Goal: Transaction & Acquisition: Purchase product/service

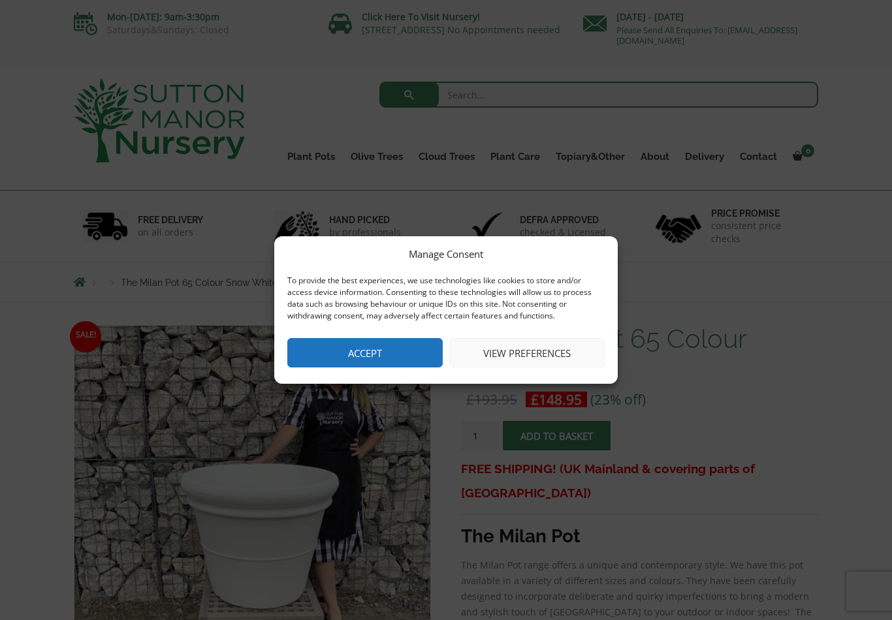
click at [373, 356] on button "Accept" at bounding box center [364, 352] width 155 height 29
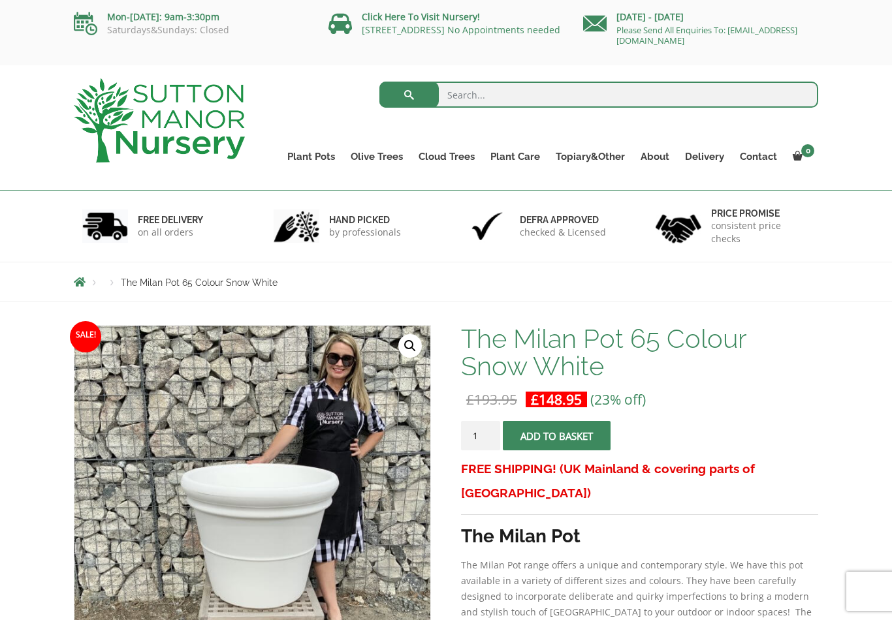
click at [485, 434] on input "1" at bounding box center [480, 435] width 39 height 29
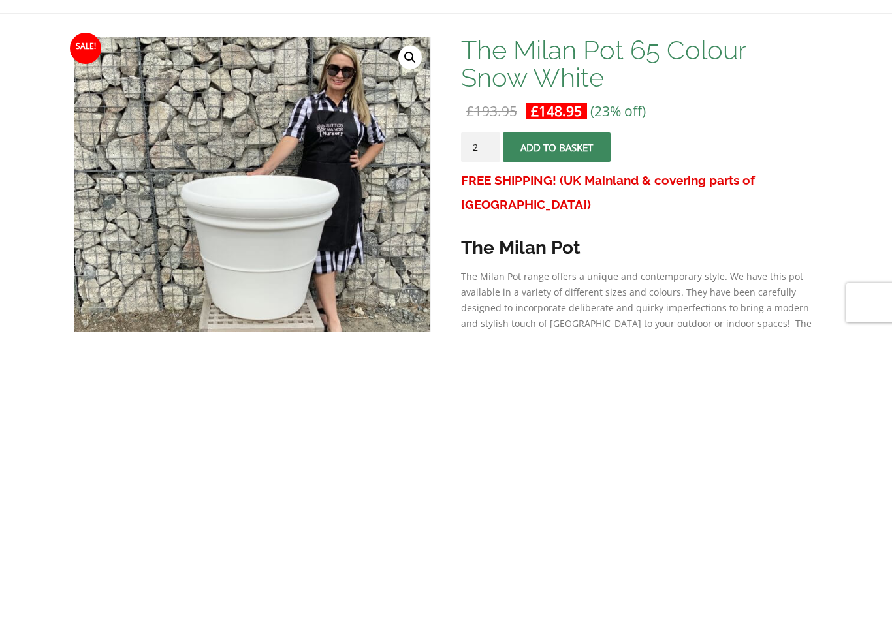
type input "2"
click at [558, 421] on button "Add to basket" at bounding box center [557, 435] width 108 height 29
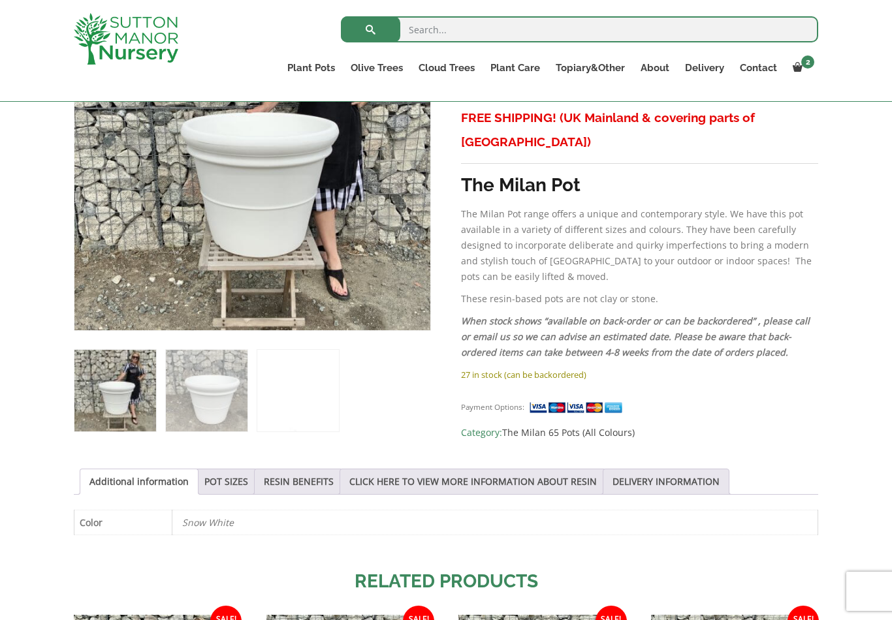
scroll to position [374, 0]
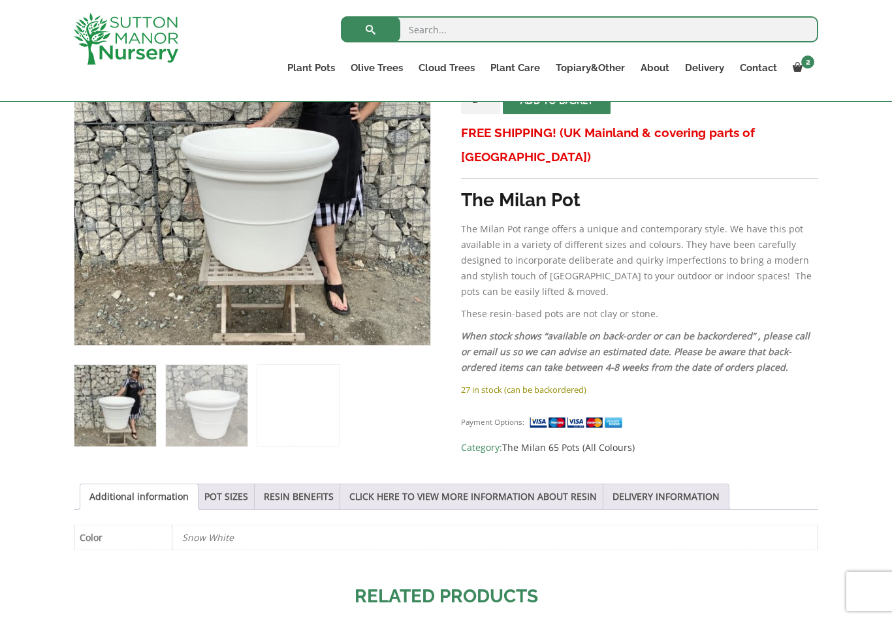
click at [576, 416] on img at bounding box center [578, 423] width 98 height 14
click at [562, 416] on img at bounding box center [578, 423] width 98 height 14
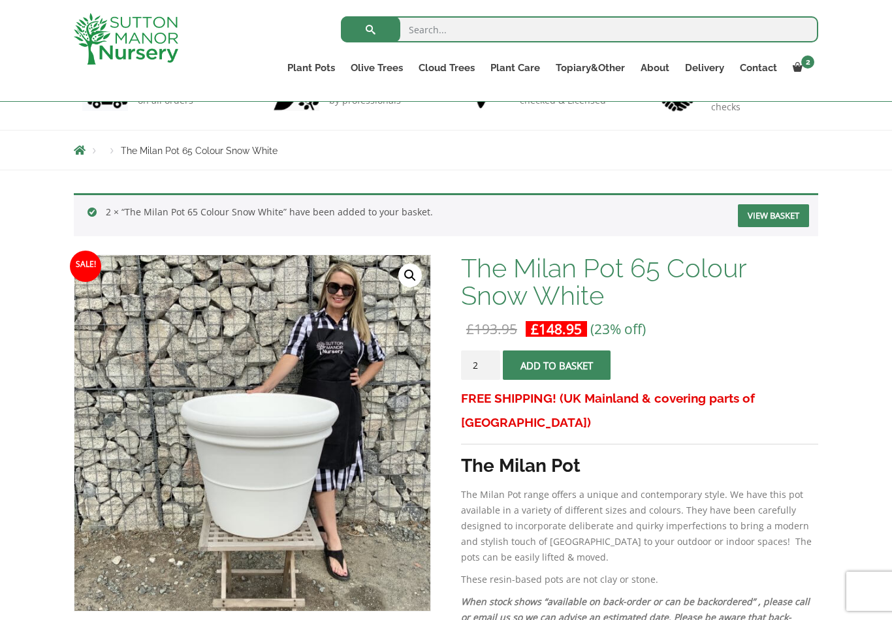
scroll to position [108, 0]
click at [765, 213] on link "View basket" at bounding box center [773, 216] width 71 height 23
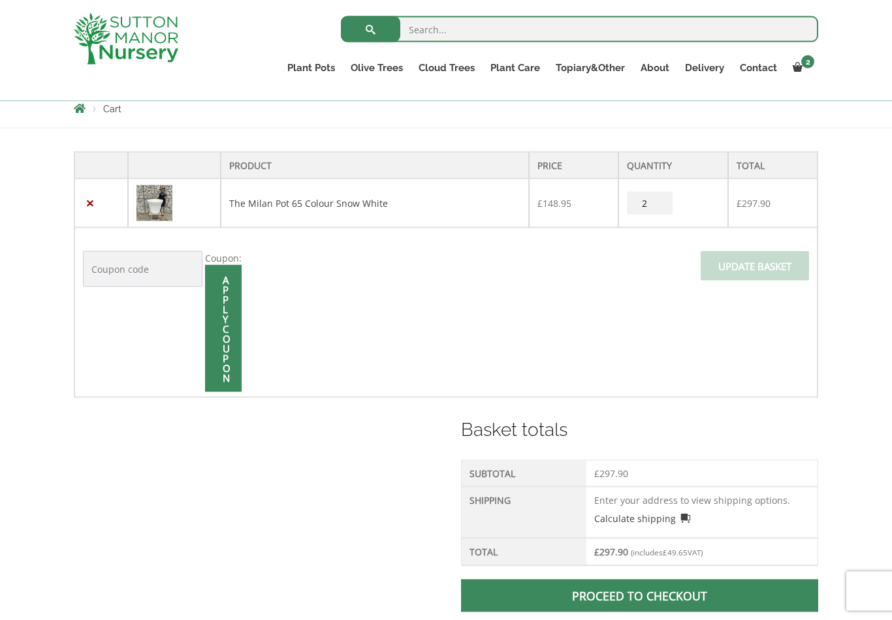
scroll to position [236, 0]
click at [217, 313] on input "Apply coupon" at bounding box center [223, 327] width 37 height 127
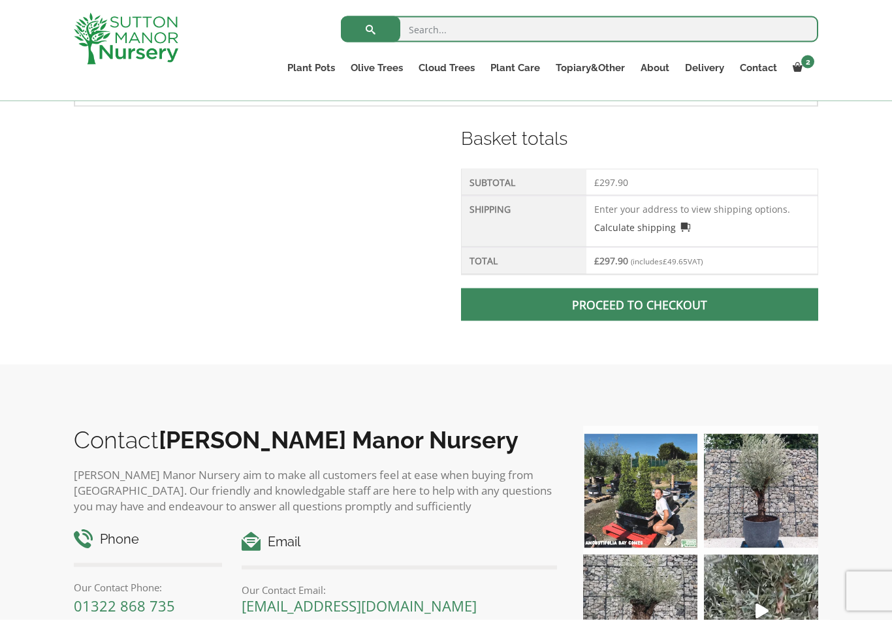
scroll to position [547, 0]
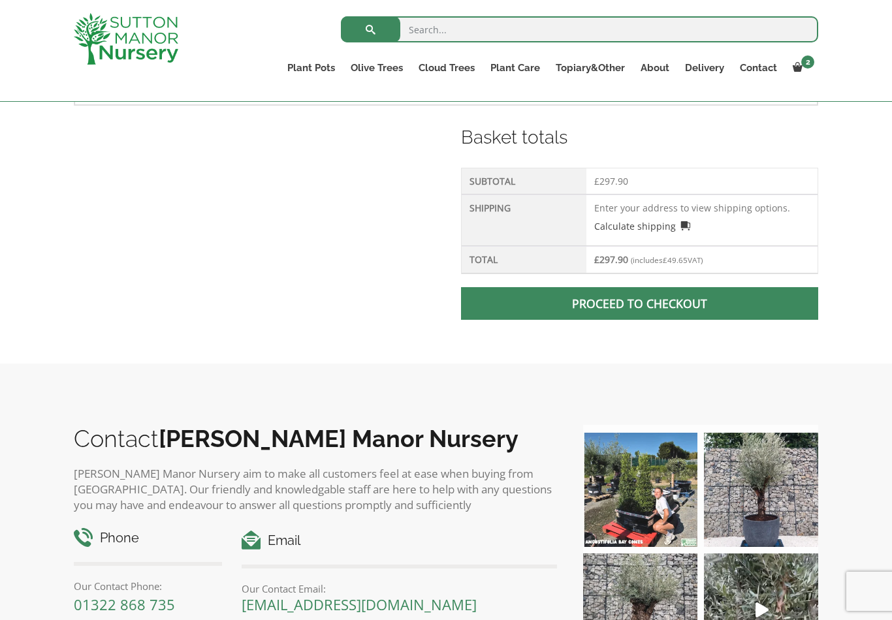
click at [639, 304] on span at bounding box center [639, 304] width 0 height 0
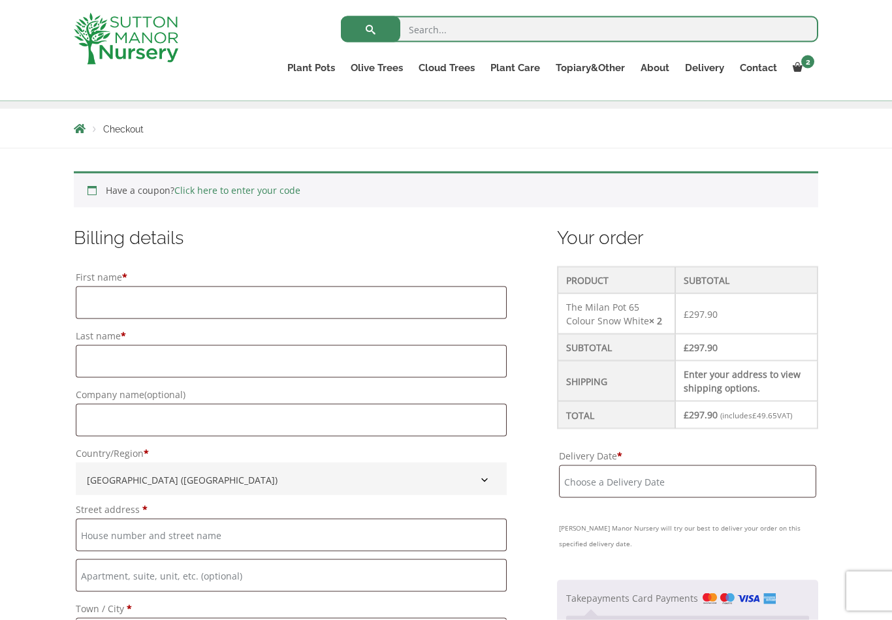
scroll to position [217, 0]
click at [108, 298] on input "First name *" at bounding box center [291, 301] width 431 height 33
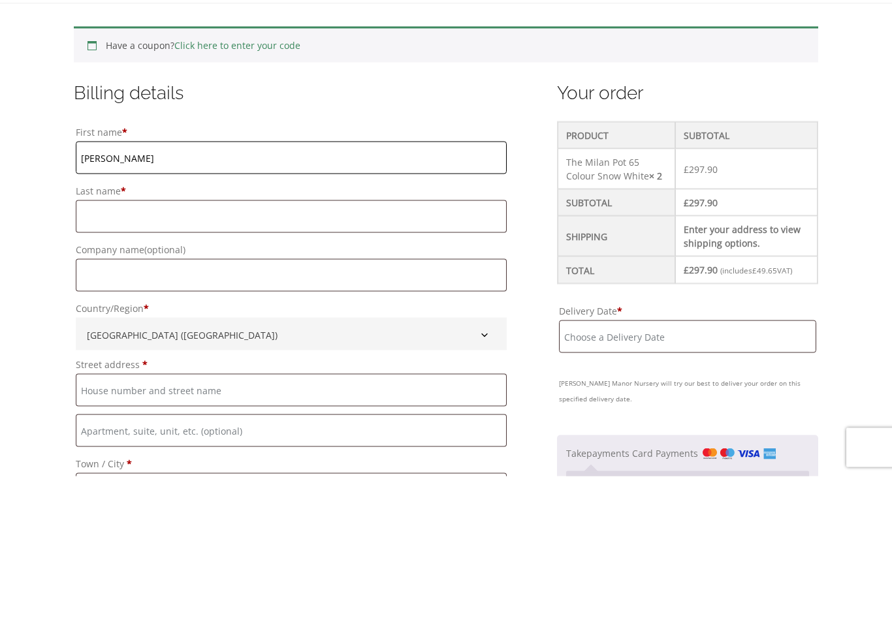
type input "Bridget"
click at [123, 344] on input "Last name *" at bounding box center [291, 360] width 431 height 33
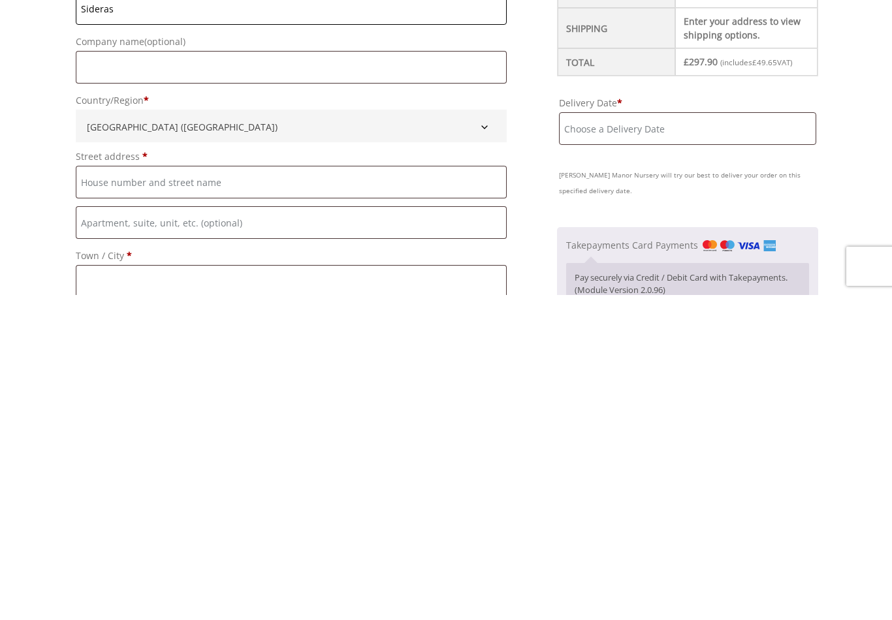
scroll to position [244, 0]
type input "Sideras"
click at [104, 490] on input "Street address *" at bounding box center [291, 506] width 431 height 33
type input "Manderley 30 Straight Mile Ampfield"
click at [118, 590] on input "Town / City *" at bounding box center [291, 606] width 431 height 33
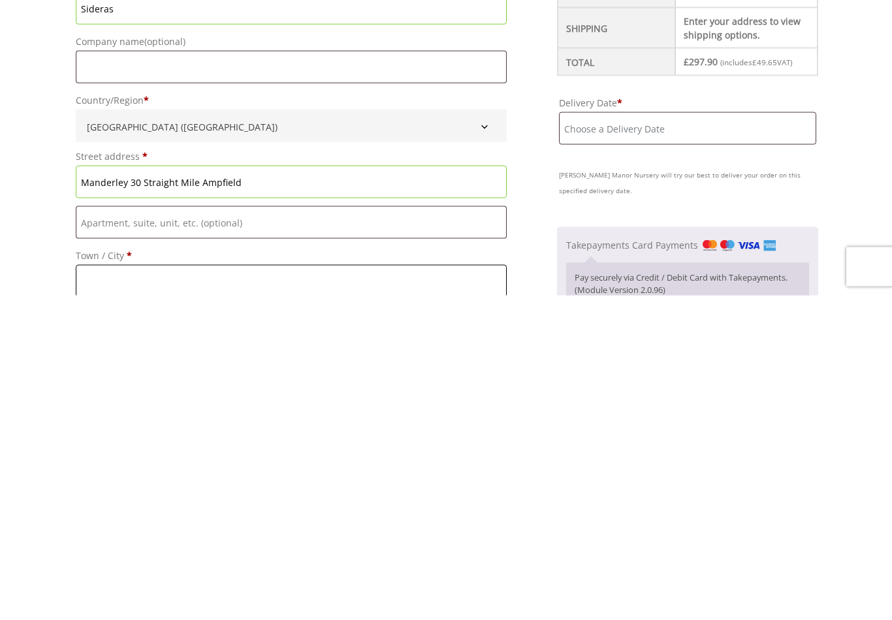
scroll to position [368, 0]
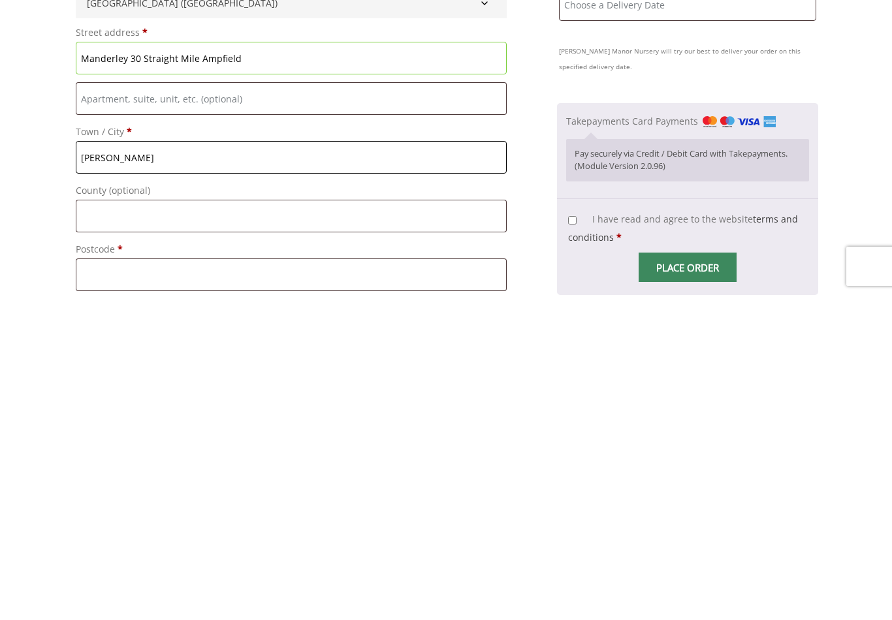
type input "Romsey"
click at [110, 525] on input "County (optional)" at bounding box center [291, 541] width 431 height 33
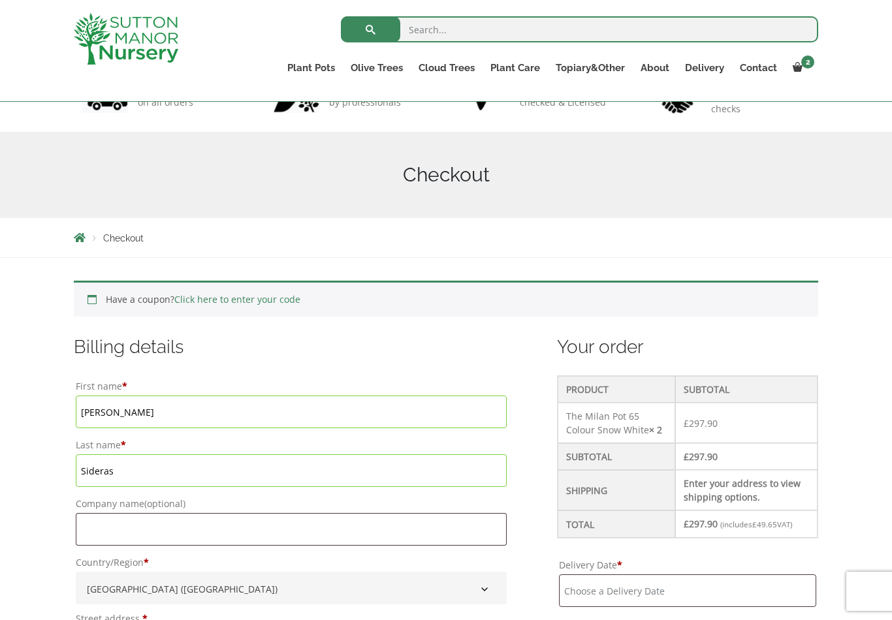
scroll to position [0, 0]
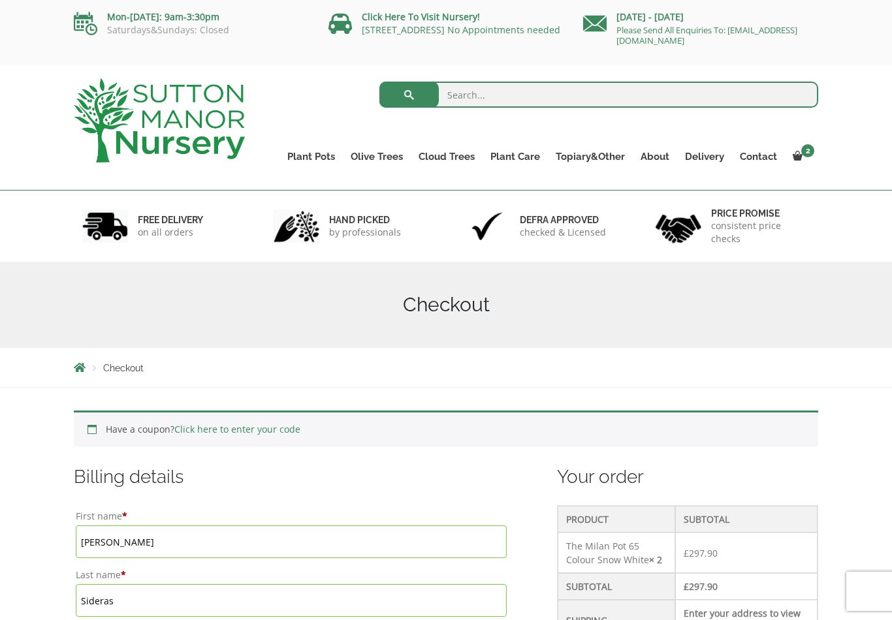
type input "Hampshire"
click at [0, 0] on link "View cart" at bounding box center [0, 0] width 0 height 0
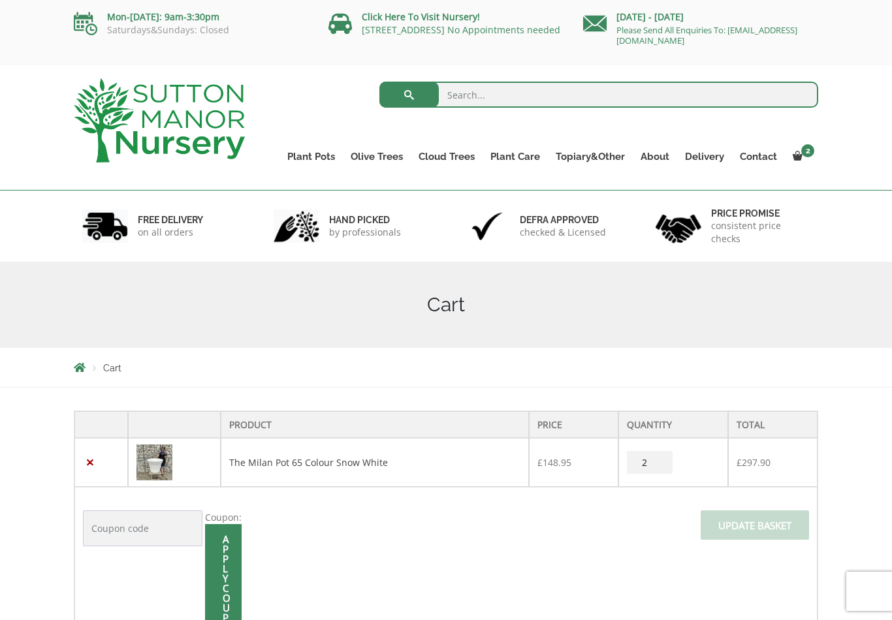
click at [393, 462] on td "The Milan Pot 65 Colour Snow White" at bounding box center [375, 462] width 308 height 49
click at [96, 462] on link "×" at bounding box center [90, 463] width 14 height 14
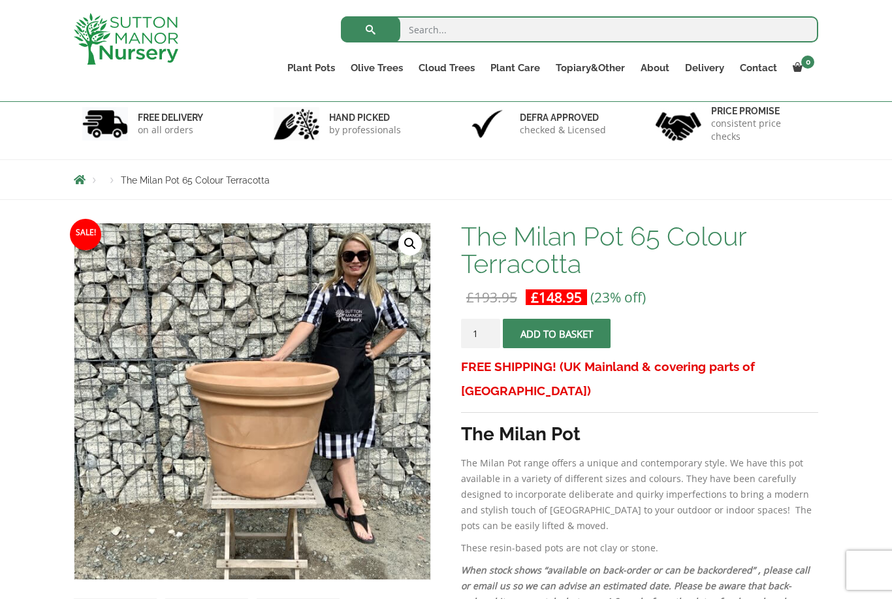
scroll to position [85, 0]
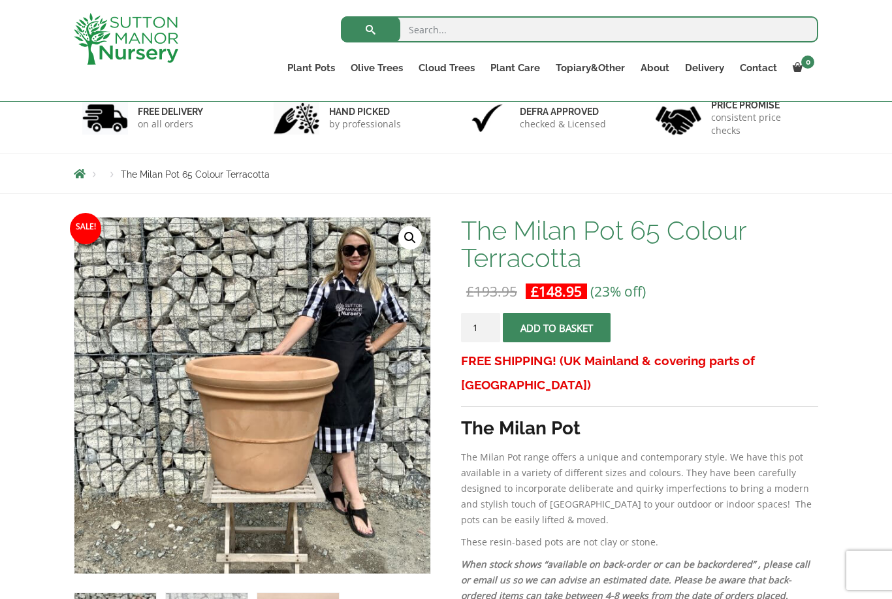
click at [479, 328] on input "1" at bounding box center [480, 327] width 39 height 29
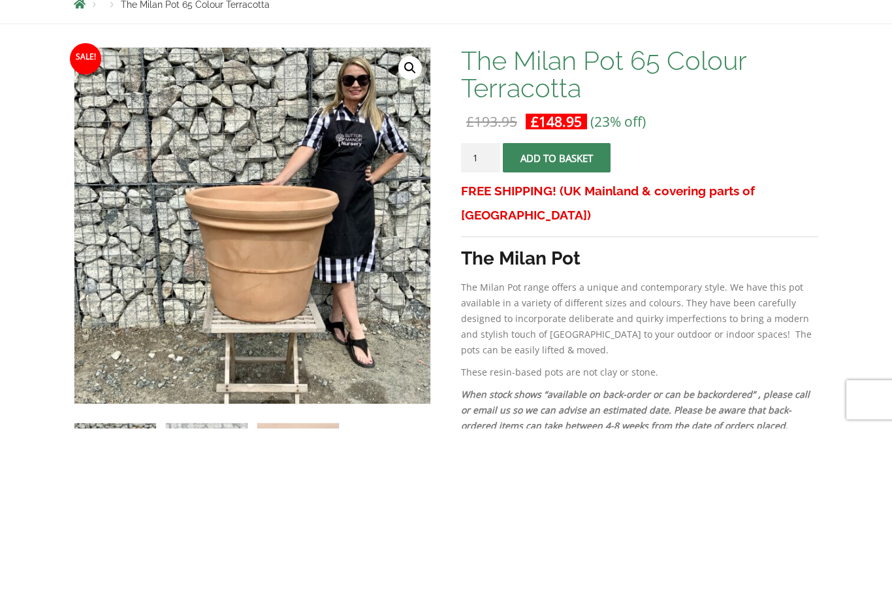
click at [484, 313] on input "1" at bounding box center [480, 327] width 39 height 29
type input "2"
click at [556, 328] on span "submit" at bounding box center [556, 328] width 0 height 0
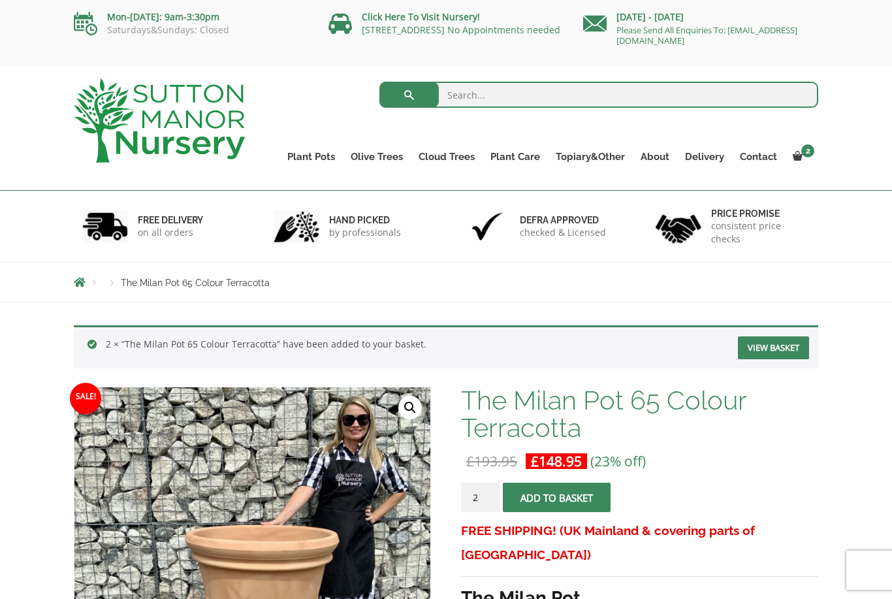
click at [0, 0] on link "View cart" at bounding box center [0, 0] width 0 height 0
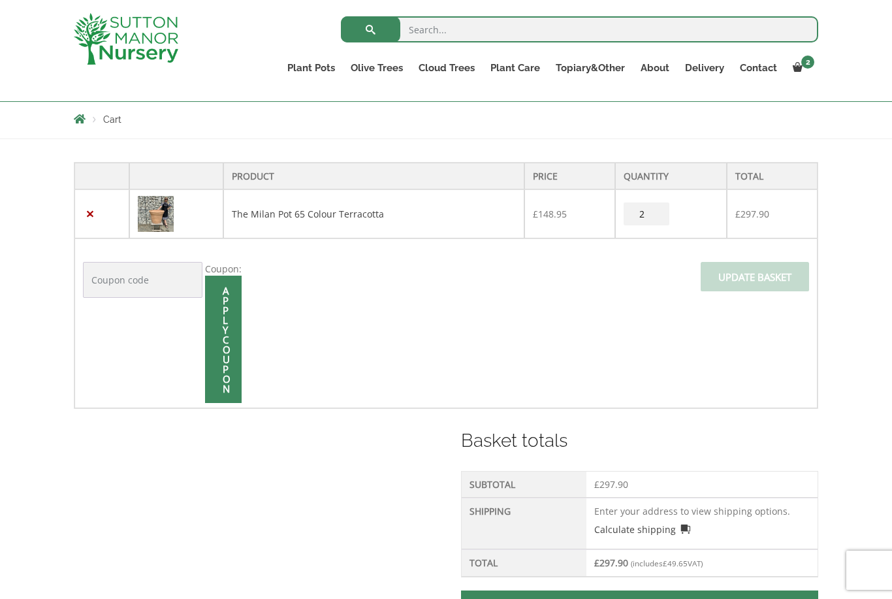
scroll to position [234, 0]
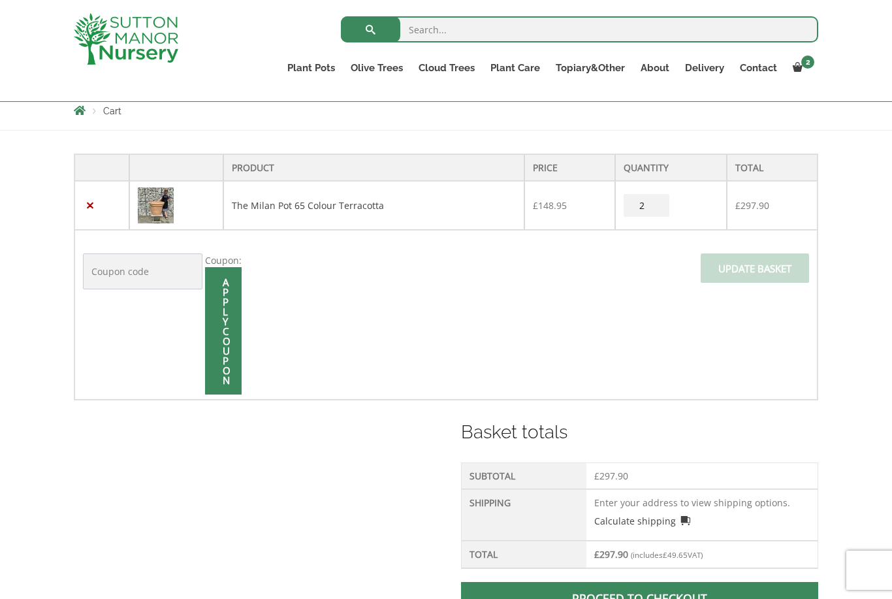
click at [215, 336] on input "Apply coupon" at bounding box center [223, 330] width 37 height 127
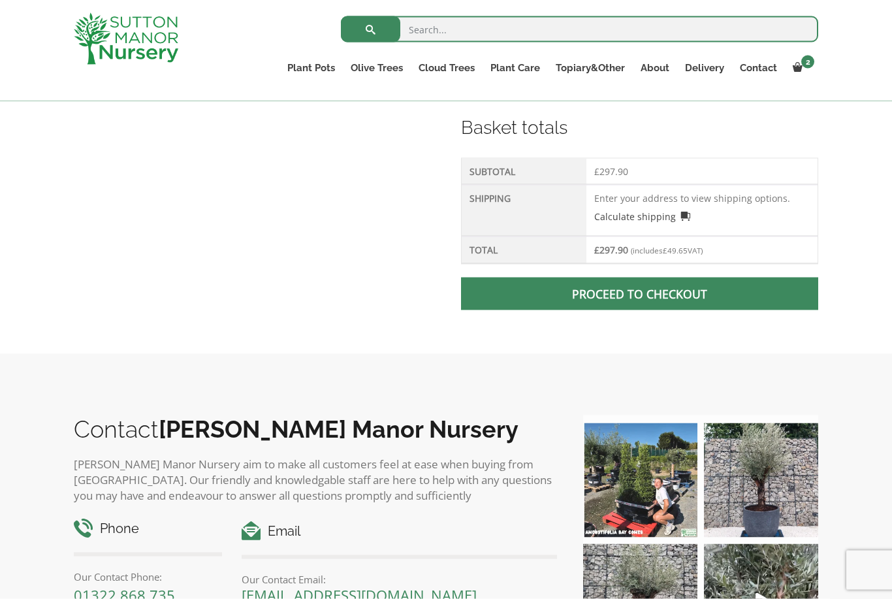
scroll to position [568, 0]
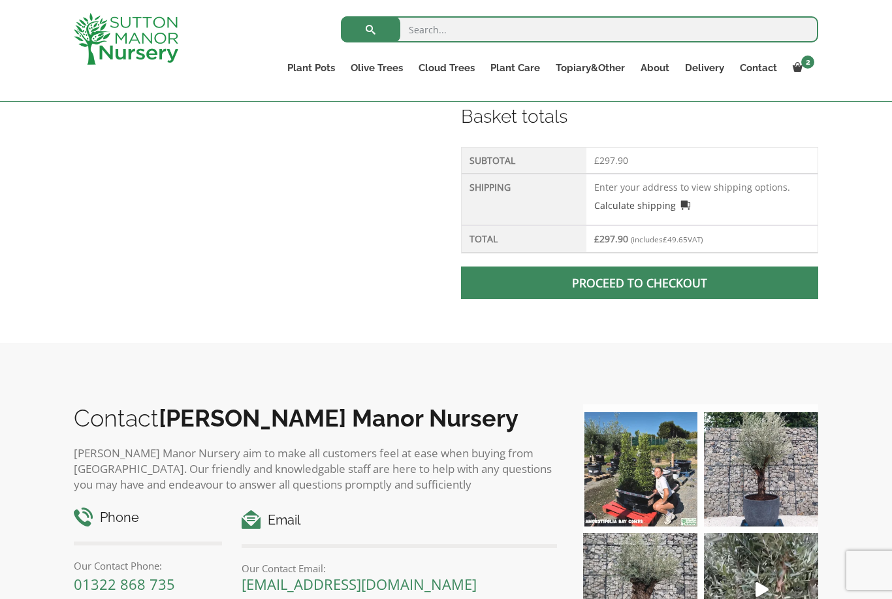
click at [639, 283] on span at bounding box center [639, 283] width 0 height 0
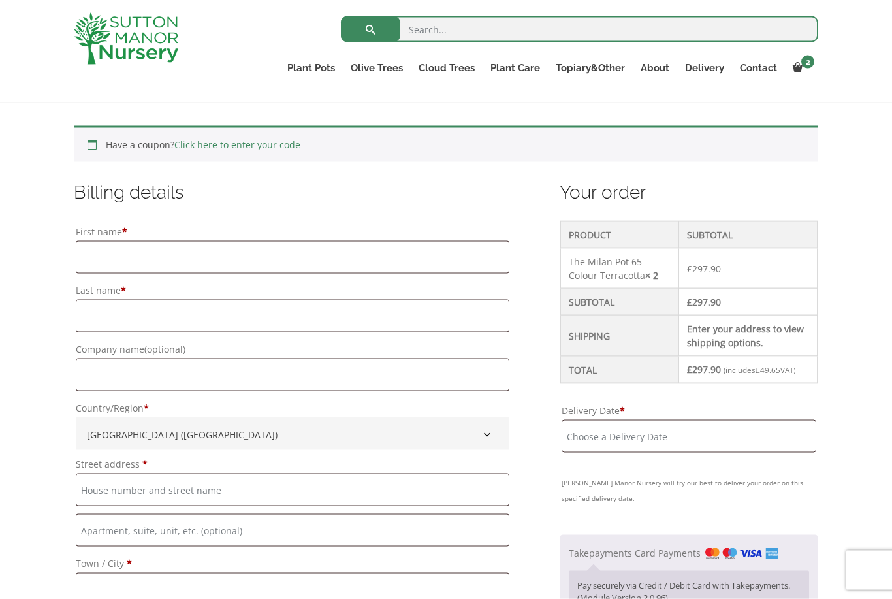
scroll to position [262, 0]
click at [100, 255] on input "First name *" at bounding box center [293, 256] width 434 height 33
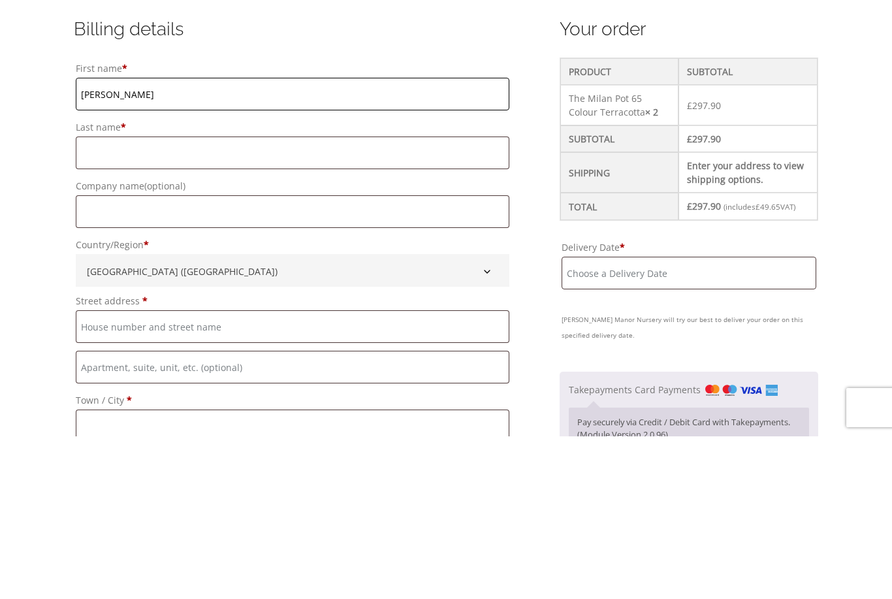
type input "Bridget"
click at [107, 299] on input "Last name *" at bounding box center [293, 315] width 434 height 33
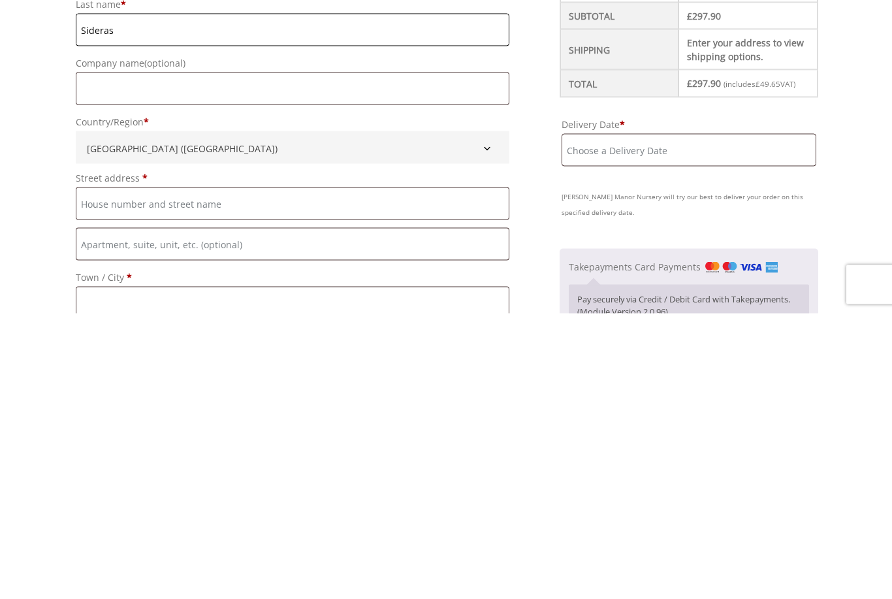
type input "Sideras"
click at [110, 473] on input "Street address *" at bounding box center [293, 489] width 434 height 33
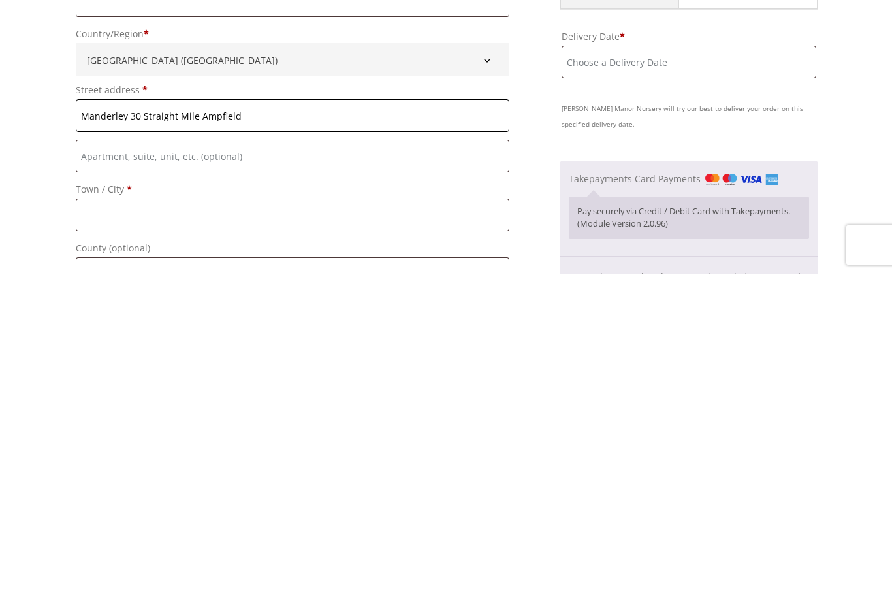
scroll to position [319, 0]
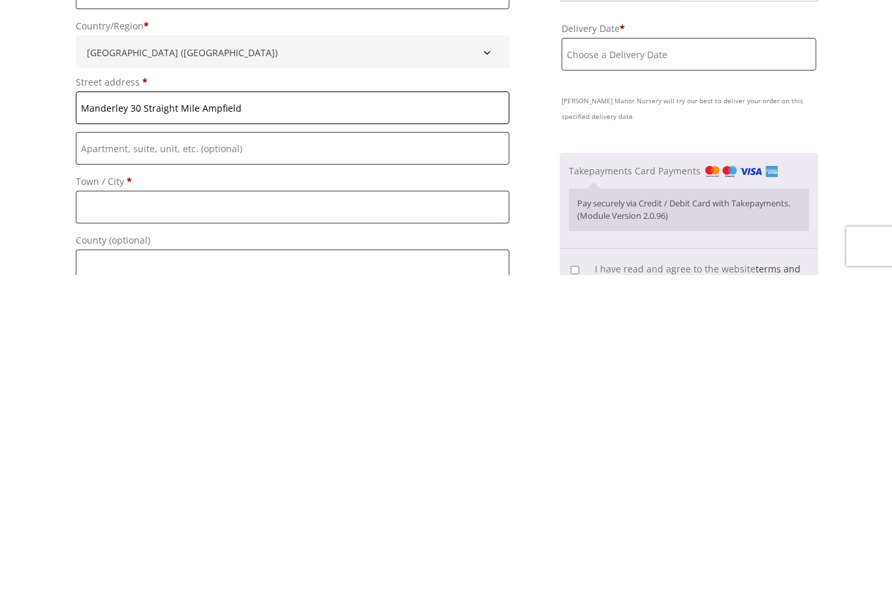
type input "Manderley 30 Straight Mile Ampfield"
click at [108, 514] on input "Town / City *" at bounding box center [293, 530] width 434 height 33
type input "Romsey"
click at [108, 573] on input "County (optional)" at bounding box center [293, 589] width 434 height 33
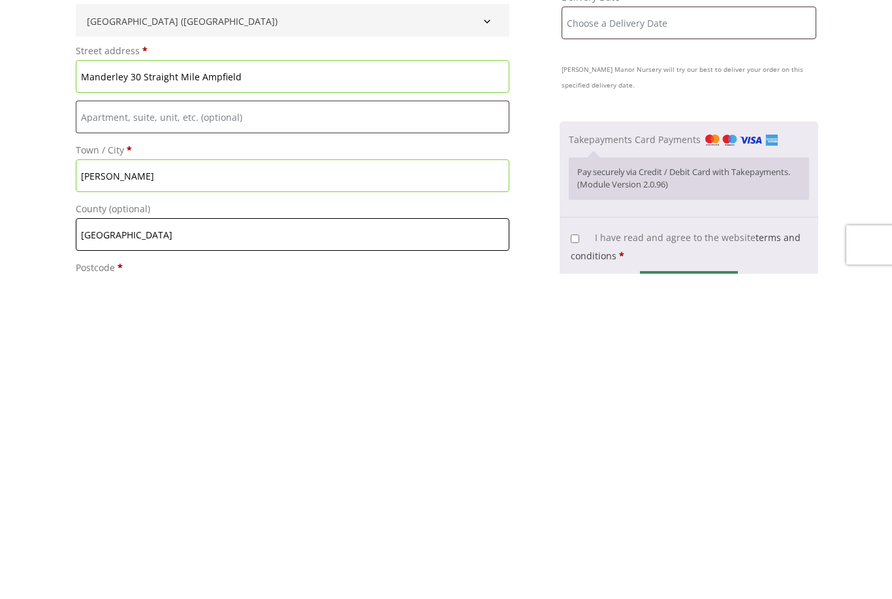
scroll to position [441, 0]
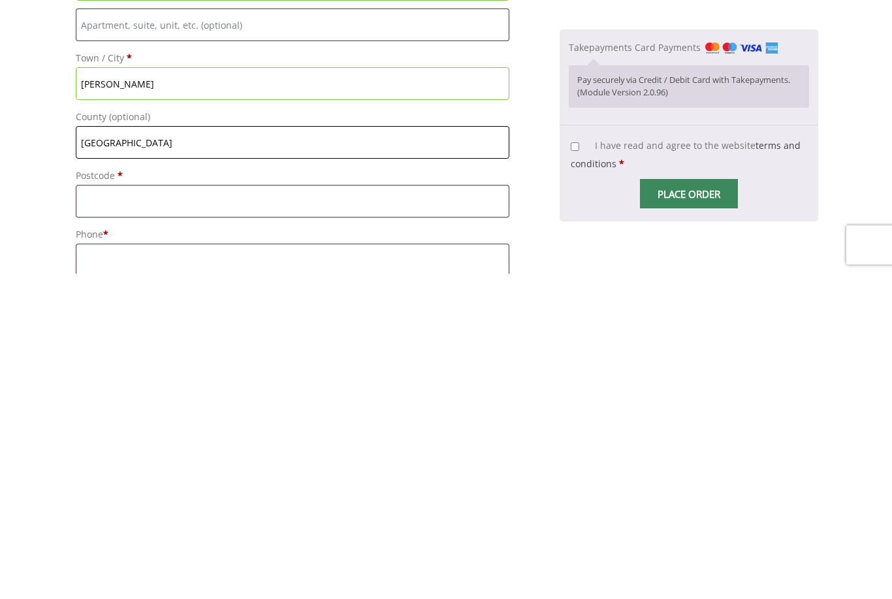
type input "Hampshire"
click at [106, 510] on input "Postcode *" at bounding box center [293, 526] width 434 height 33
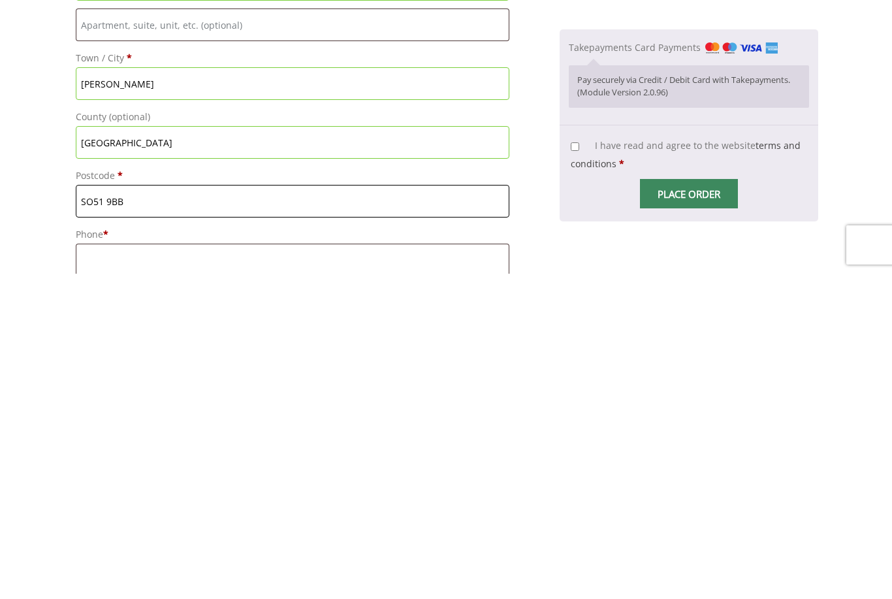
type input "SO51 9BB"
click at [114, 569] on input "Phone *" at bounding box center [293, 585] width 434 height 33
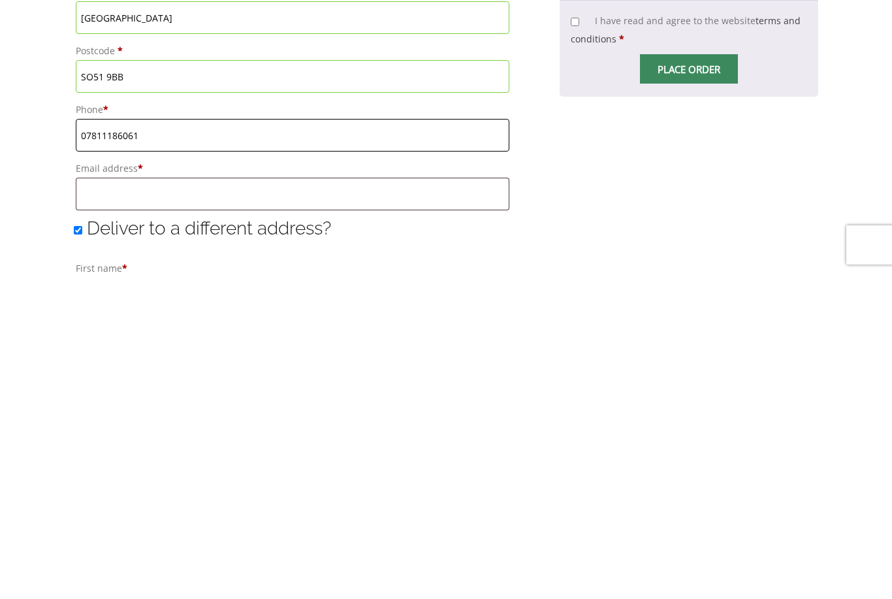
scroll to position [579, 0]
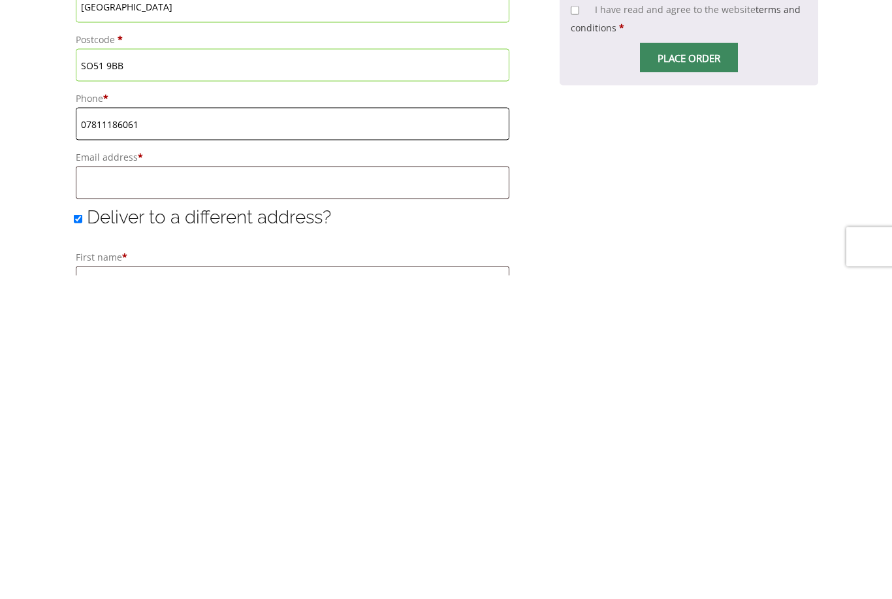
type input "07811186061"
click at [89, 490] on input "Email address *" at bounding box center [293, 506] width 434 height 33
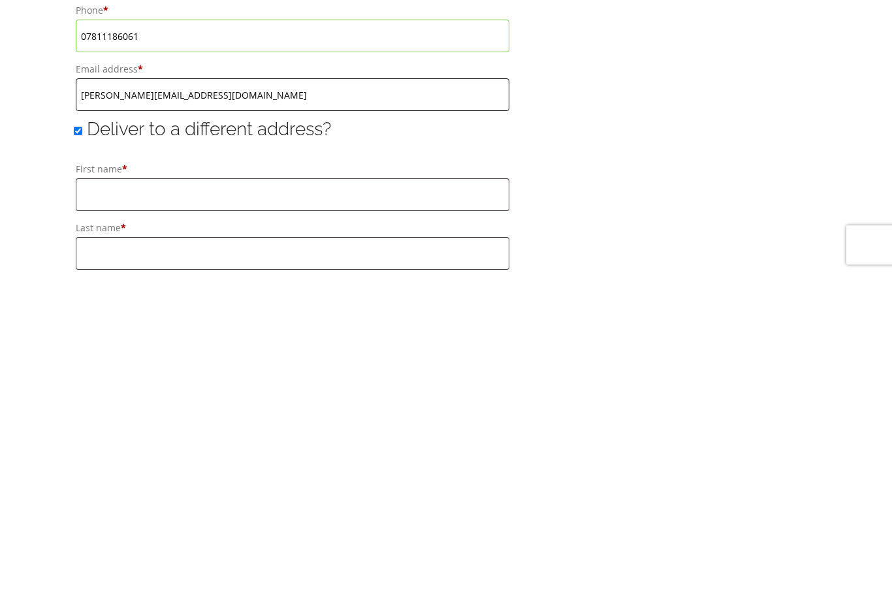
type input "bridget@manderley.net"
click at [81, 452] on input "Deliver to a different address?" at bounding box center [78, 456] width 8 height 8
checkbox input "false"
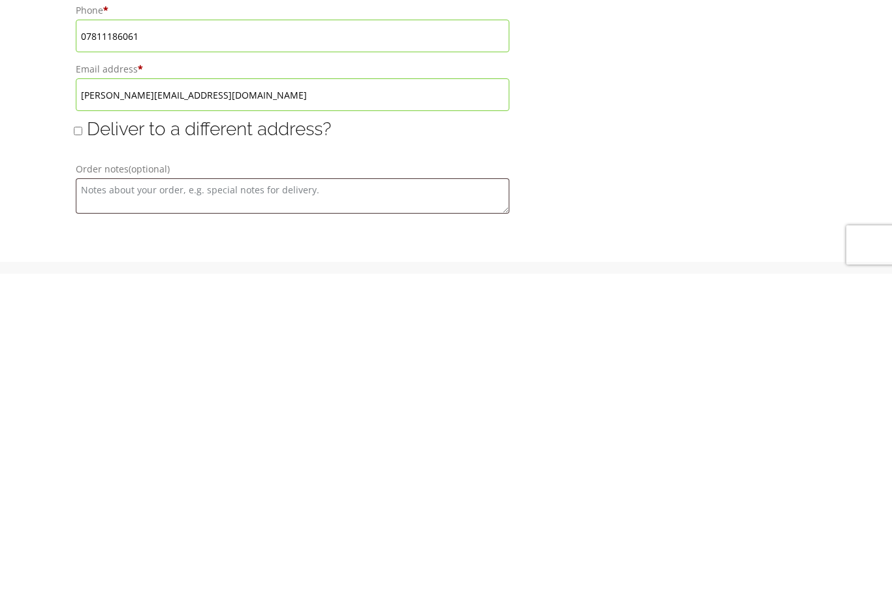
scroll to position [990, 0]
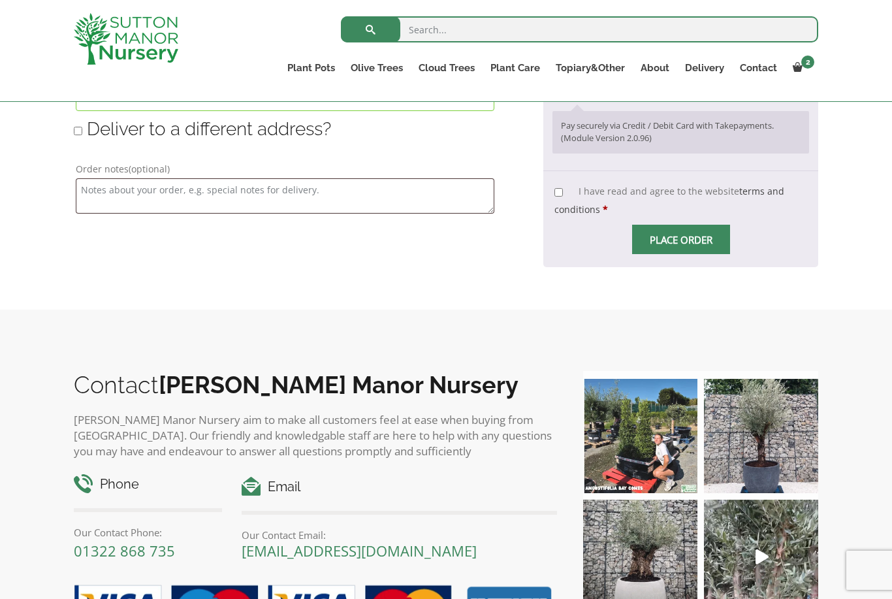
click at [554, 188] on input "I have read and agree to the website terms and conditions *" at bounding box center [558, 192] width 8 height 8
checkbox input "true"
click at [682, 225] on input "Place order" at bounding box center [681, 239] width 98 height 29
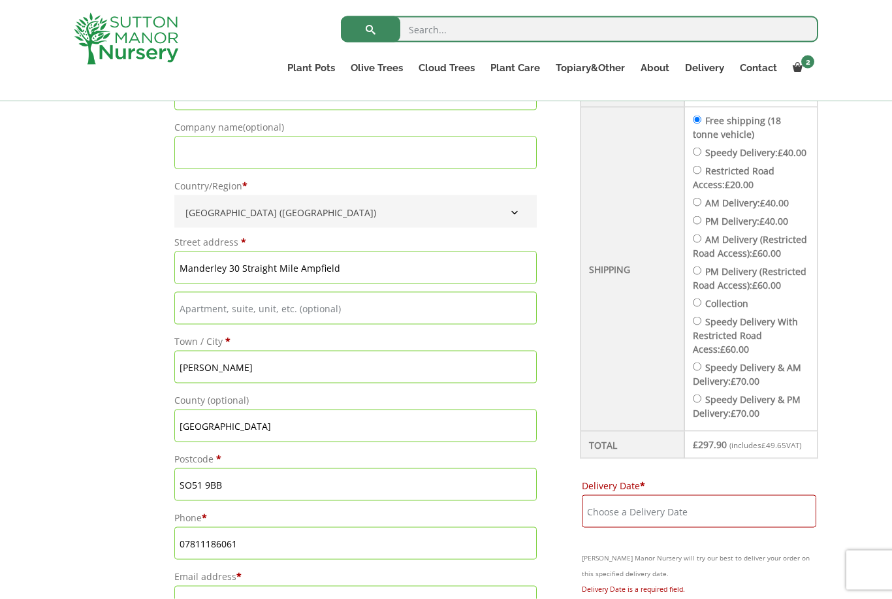
scroll to position [376, 0]
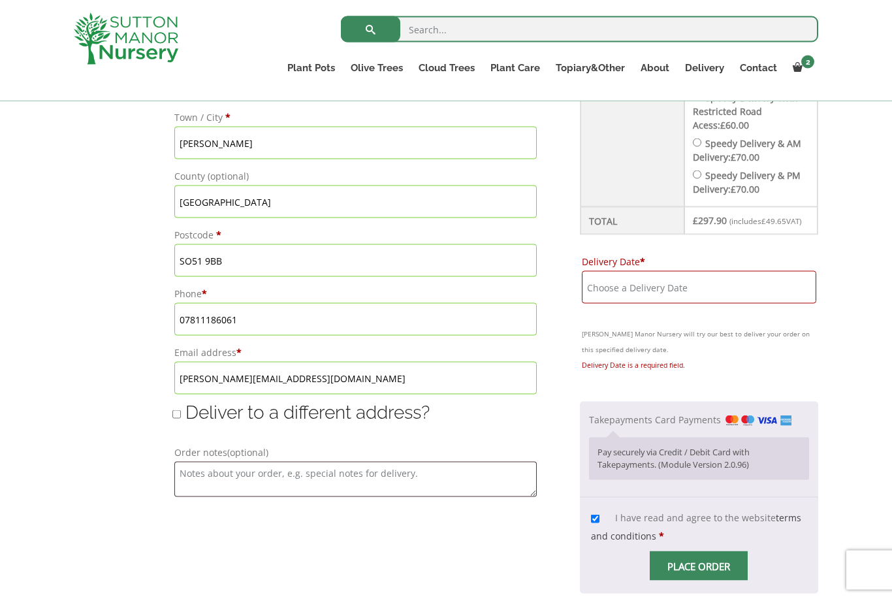
click at [611, 289] on input "Delivery Date *" at bounding box center [699, 287] width 234 height 33
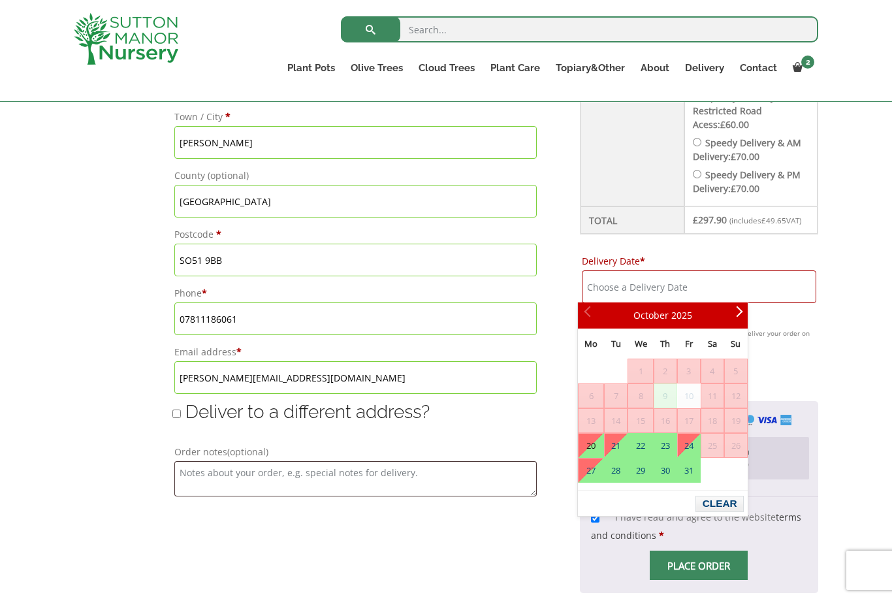
click at [597, 446] on link "20" at bounding box center [590, 446] width 25 height 24
type input "20 October, 2025"
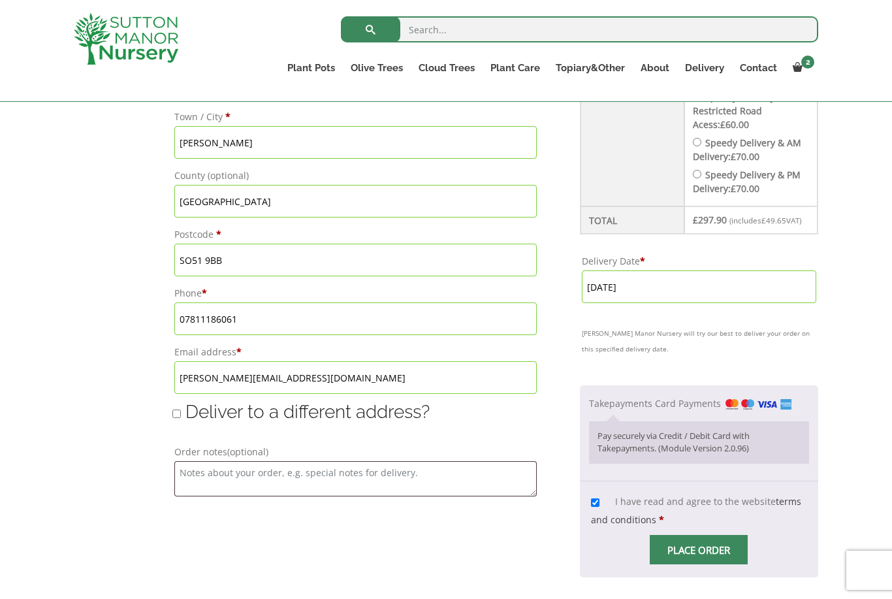
click at [698, 542] on input "Place order" at bounding box center [699, 549] width 98 height 29
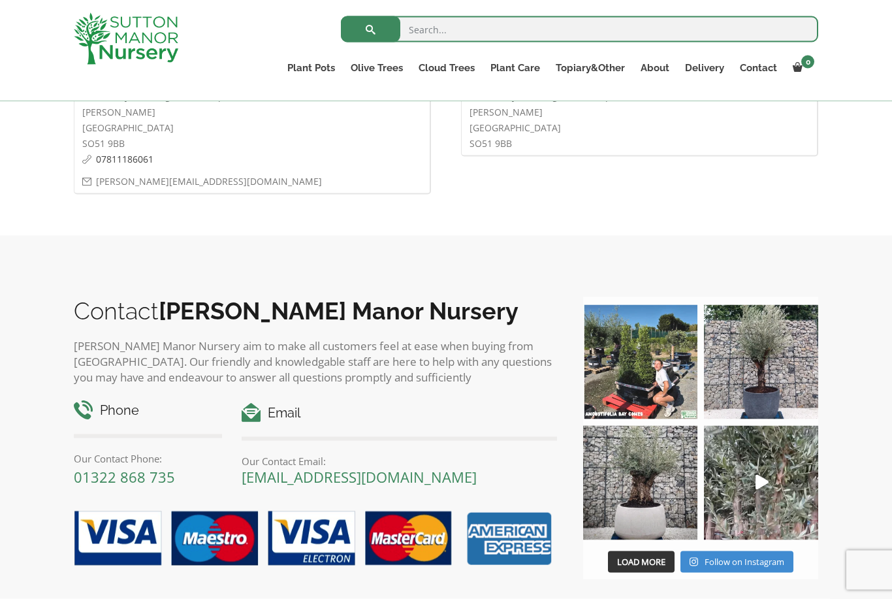
scroll to position [966, 0]
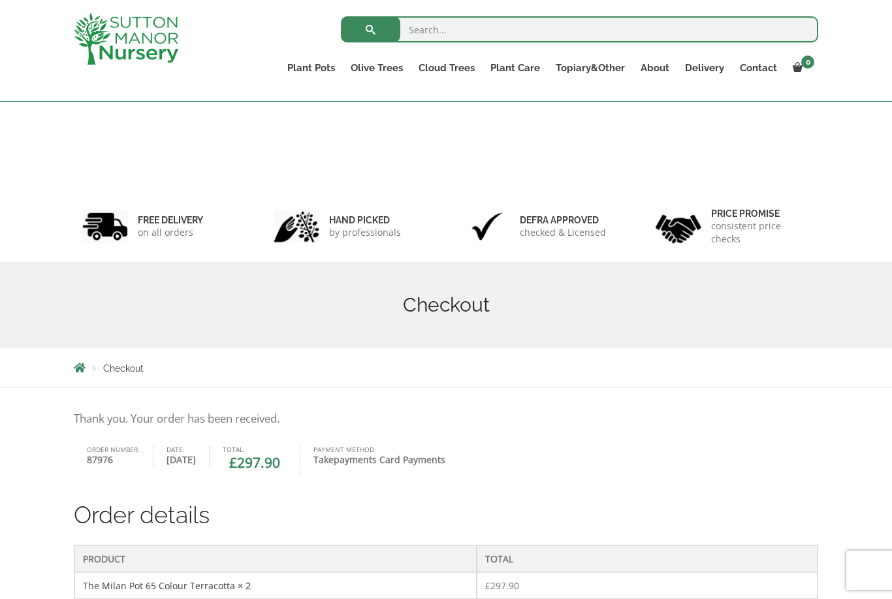
scroll to position [934, 0]
